Goal: Task Accomplishment & Management: Complete application form

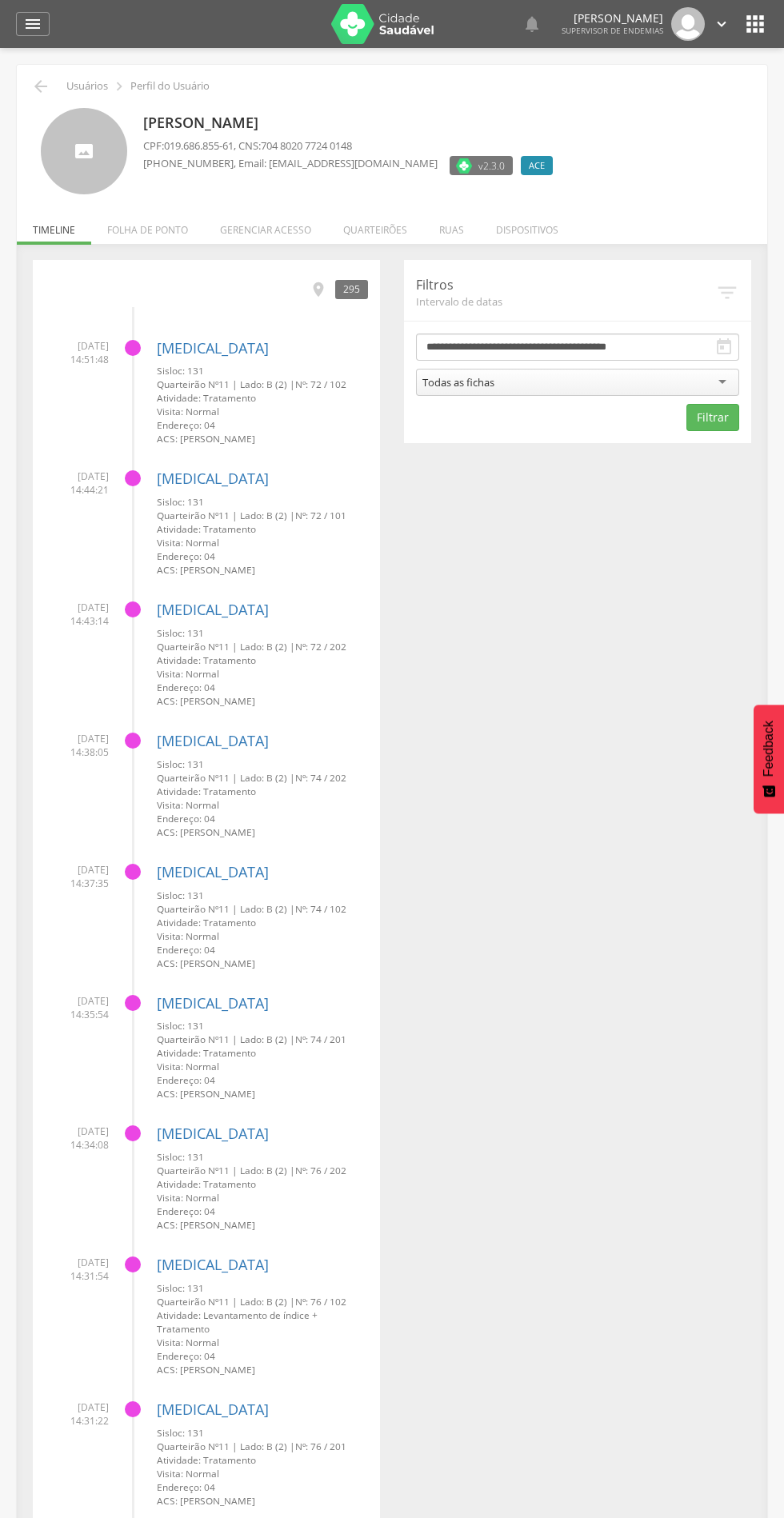
click at [397, 236] on li "Quarteirões" at bounding box center [375, 226] width 96 height 38
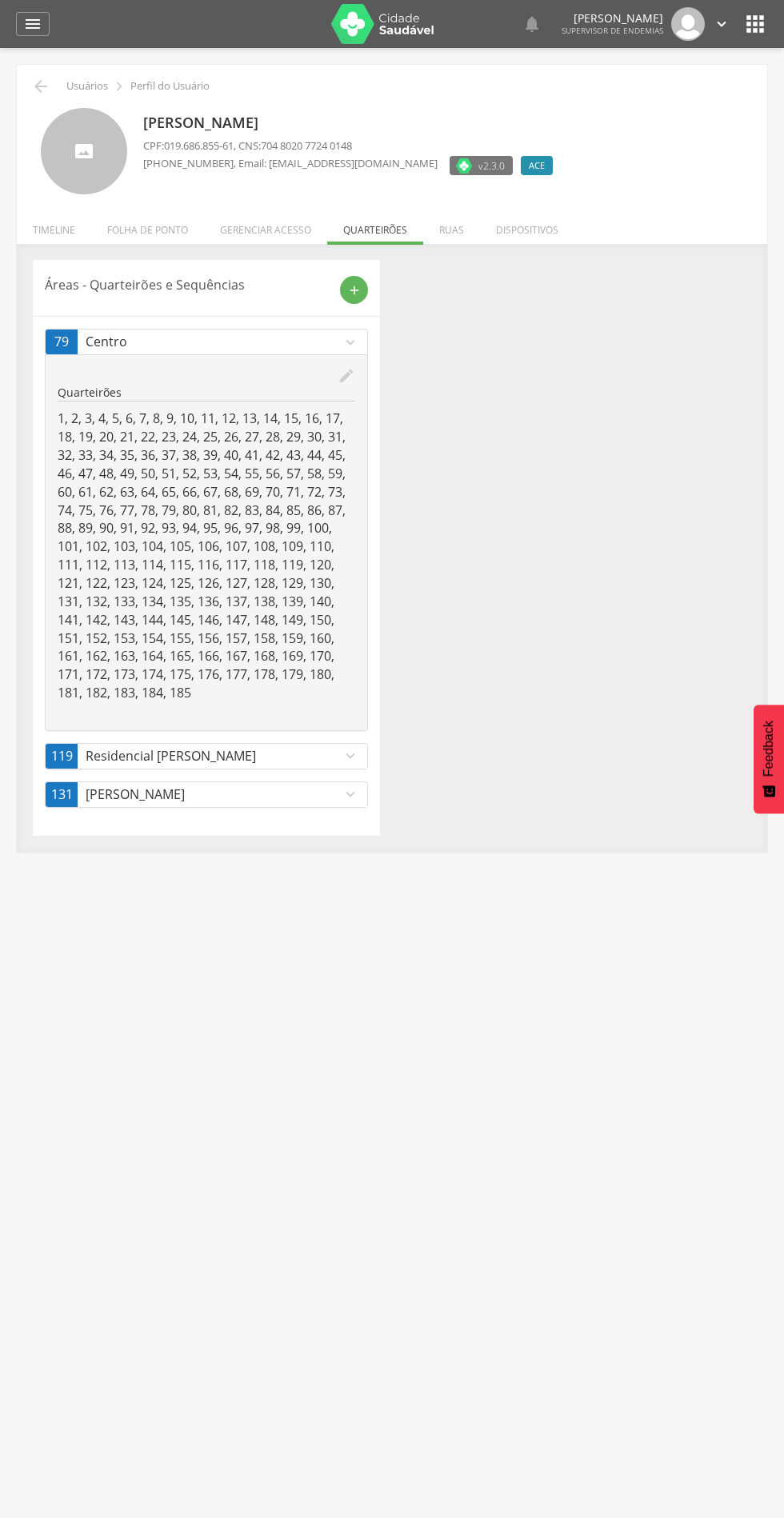
click at [354, 290] on icon "add" at bounding box center [354, 290] width 14 height 14
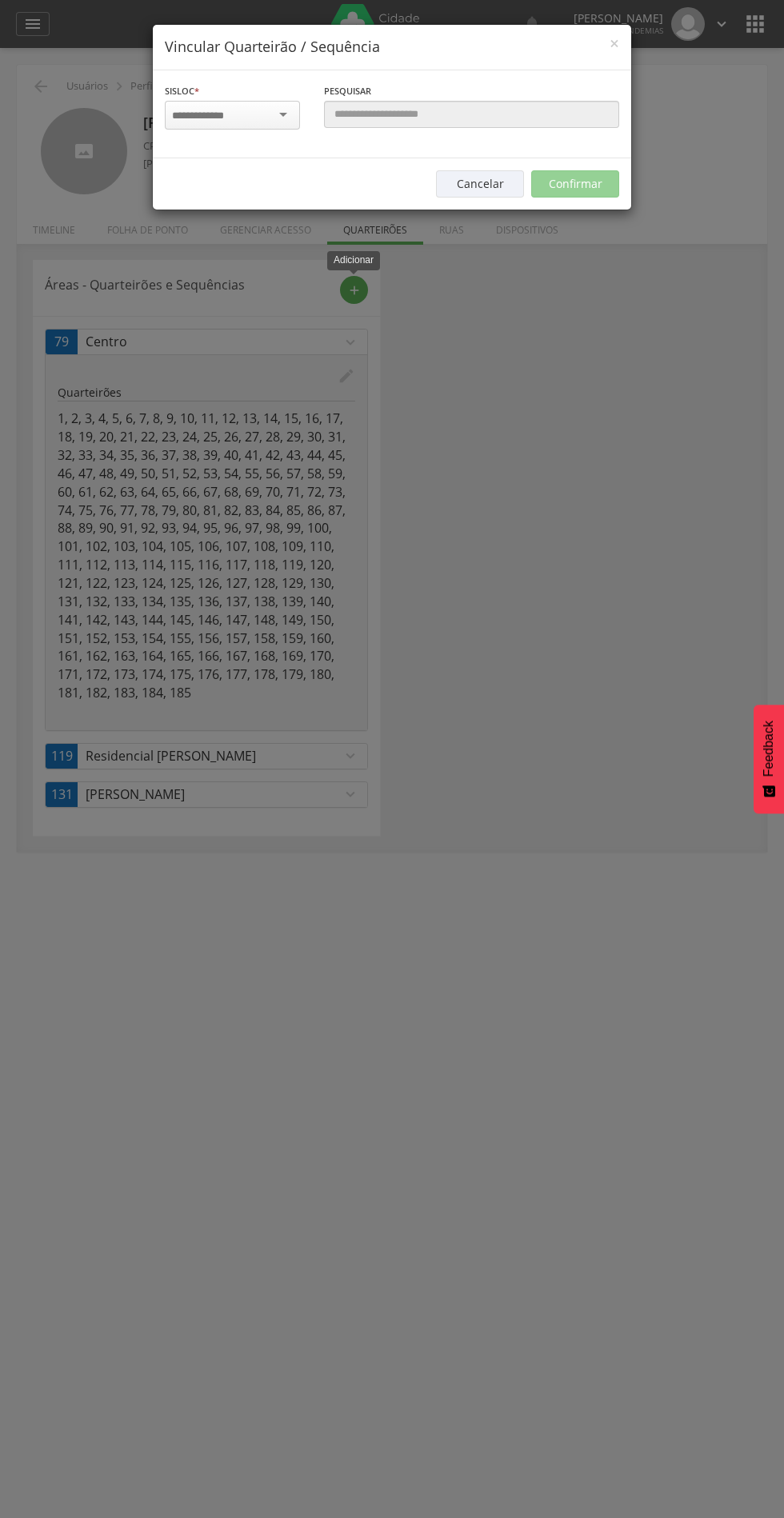
click at [239, 119] on input "select-one" at bounding box center [206, 116] width 69 height 14
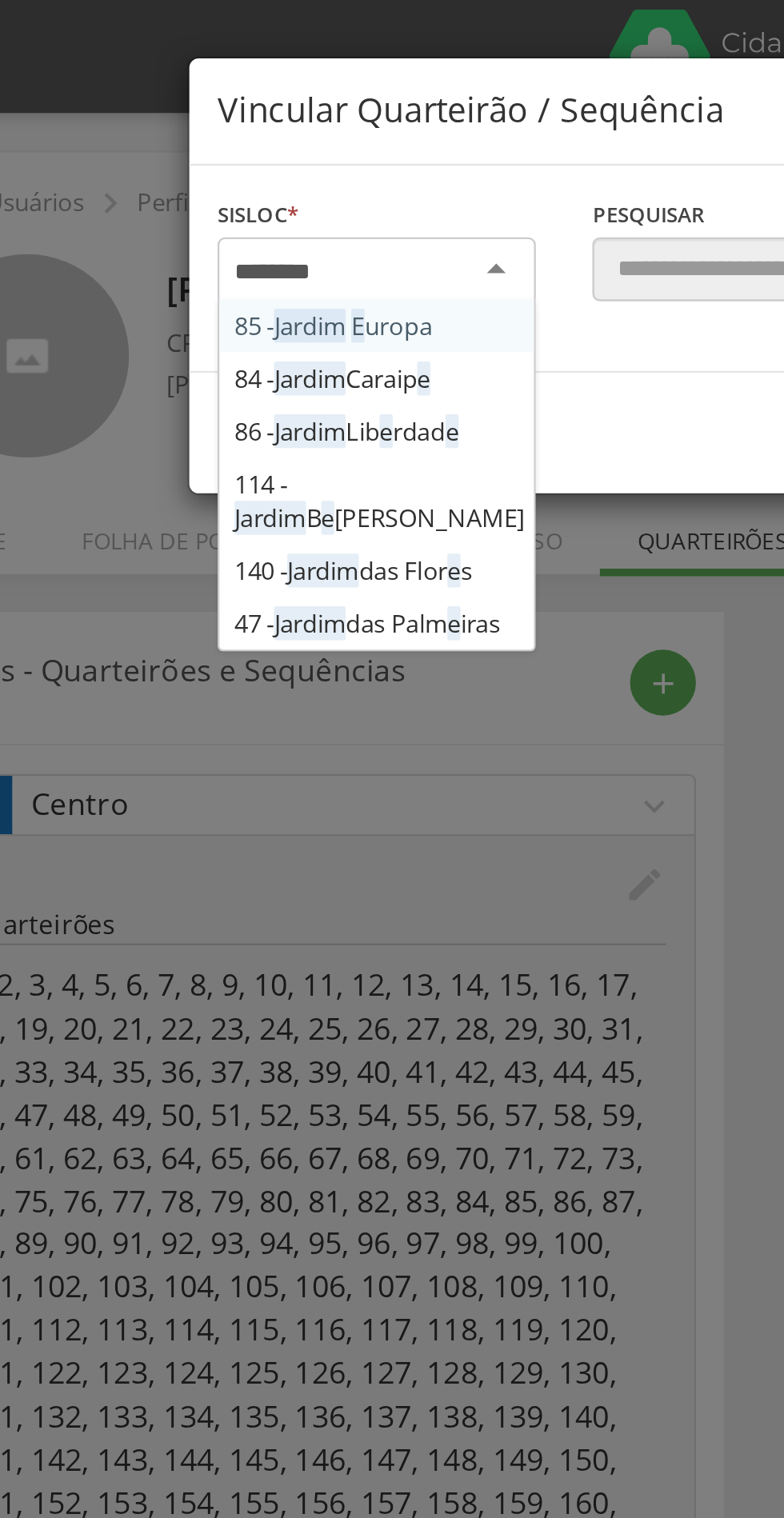
type input "*********"
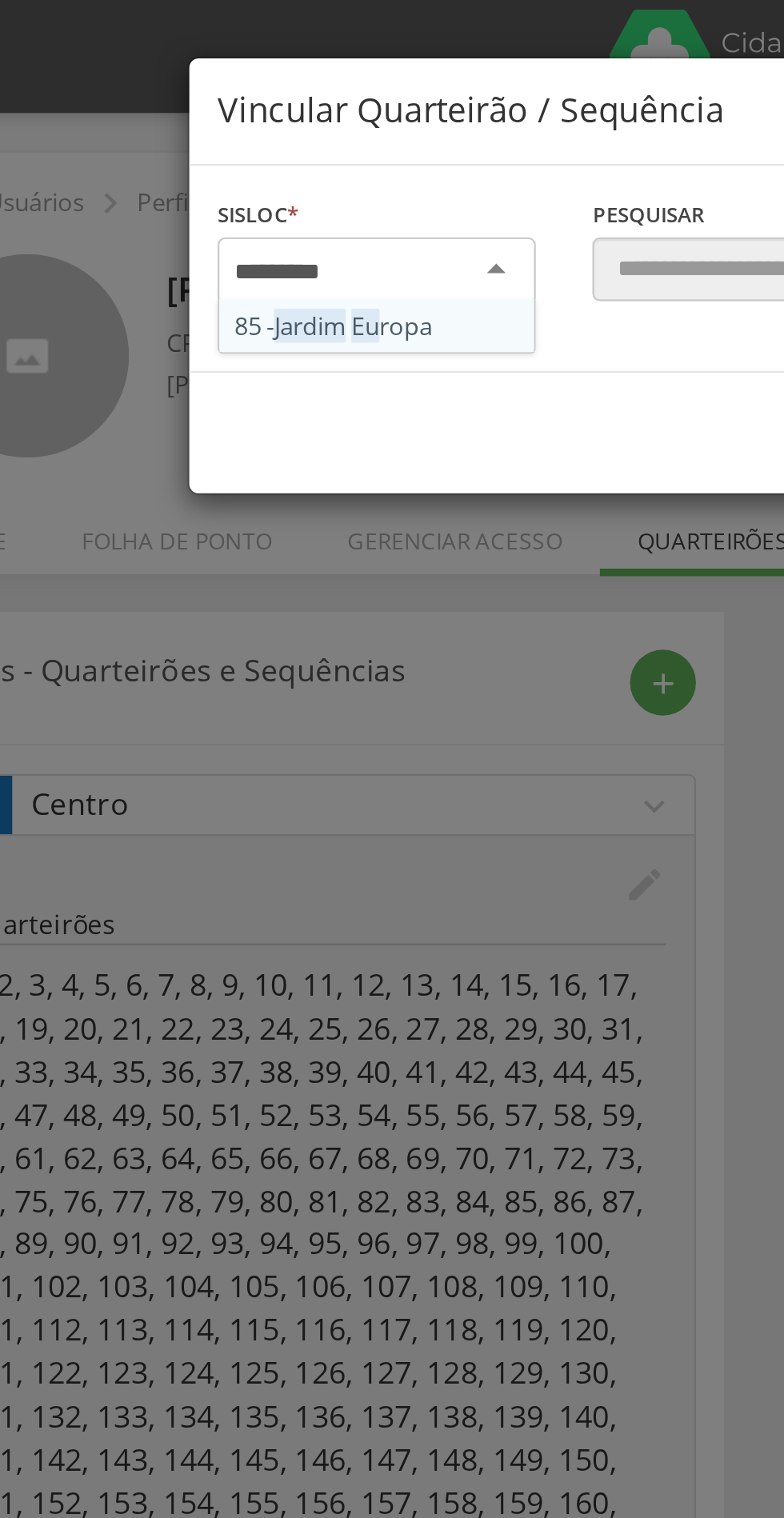
click at [252, 127] on div at bounding box center [232, 115] width 135 height 29
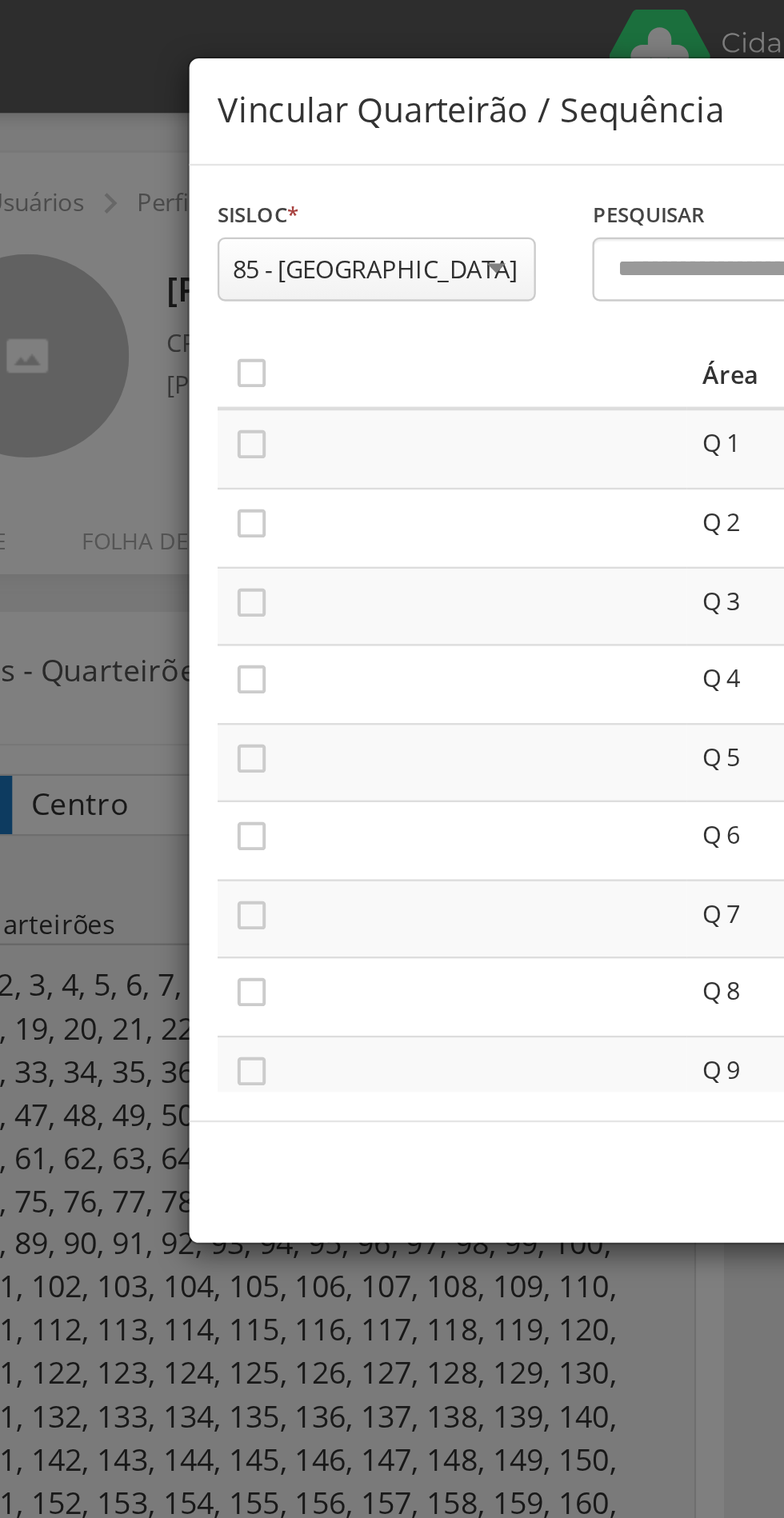
click at [183, 186] on icon "" at bounding box center [179, 189] width 16 height 16
click at [185, 226] on icon "" at bounding box center [179, 223] width 16 height 16
click at [184, 259] on icon "" at bounding box center [179, 256] width 16 height 16
click at [184, 288] on icon "" at bounding box center [179, 289] width 16 height 16
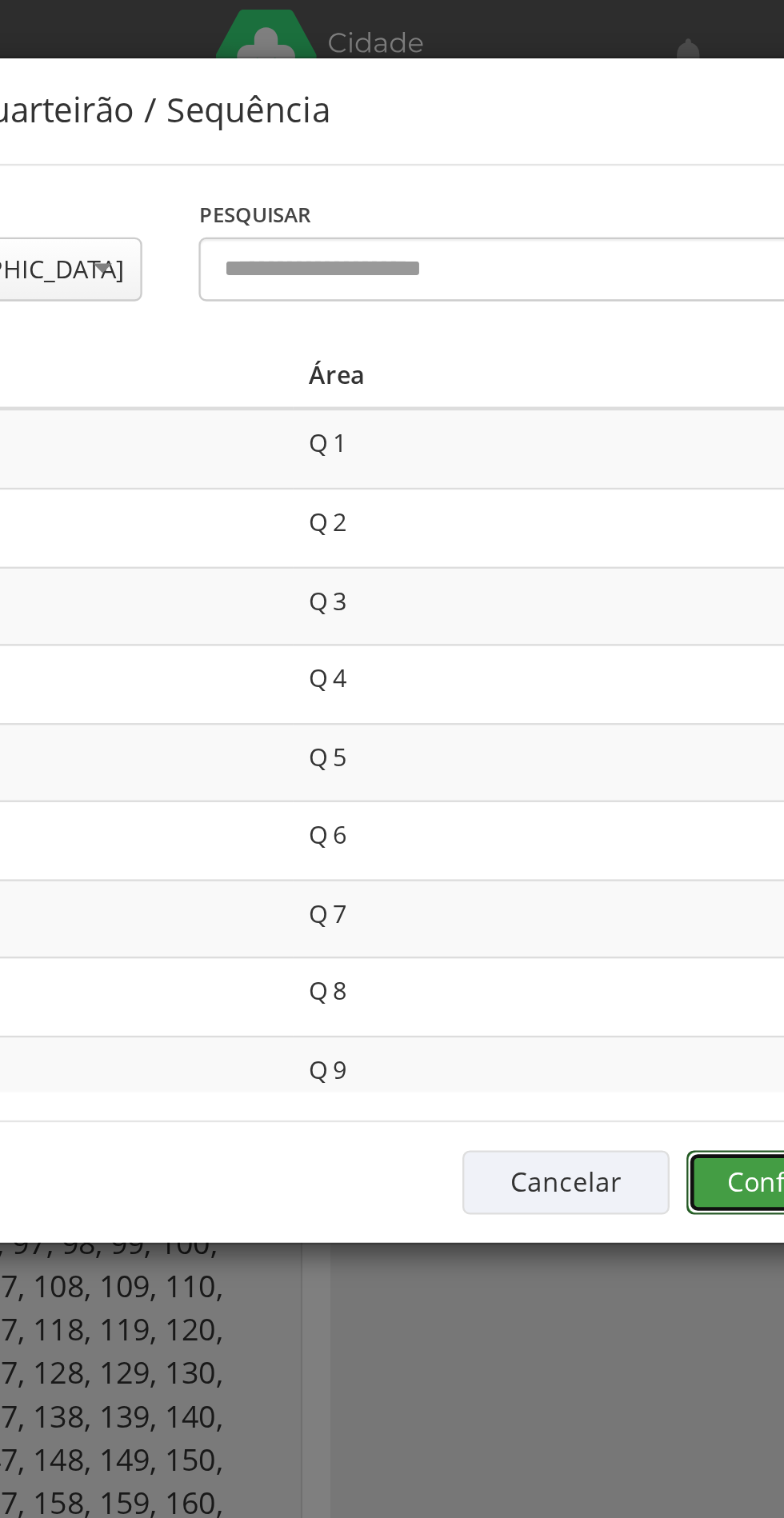
click at [559, 495] on button "Confirmar" at bounding box center [575, 502] width 88 height 27
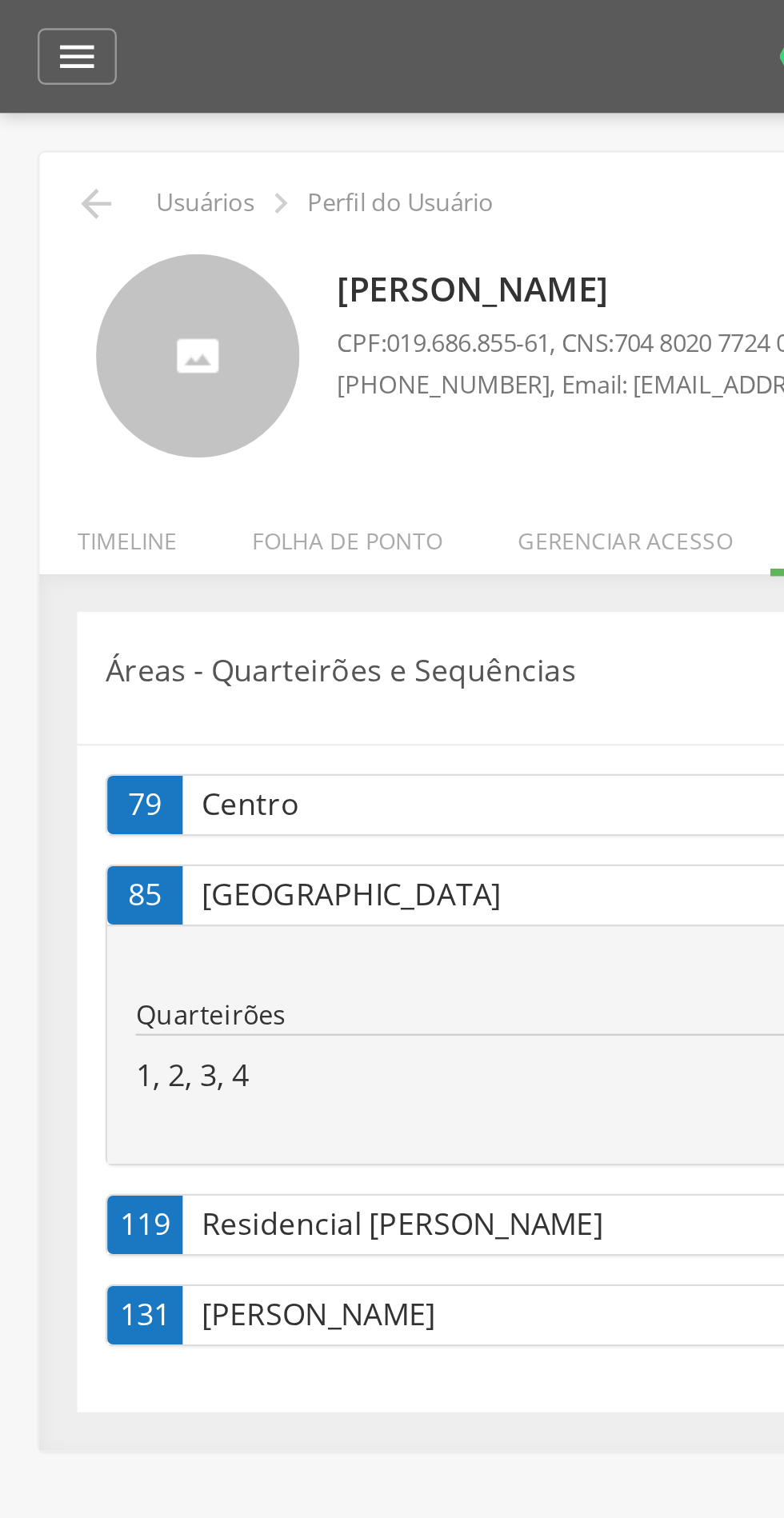
click at [43, 82] on icon "" at bounding box center [40, 86] width 19 height 19
